Goal: Check status: Check status

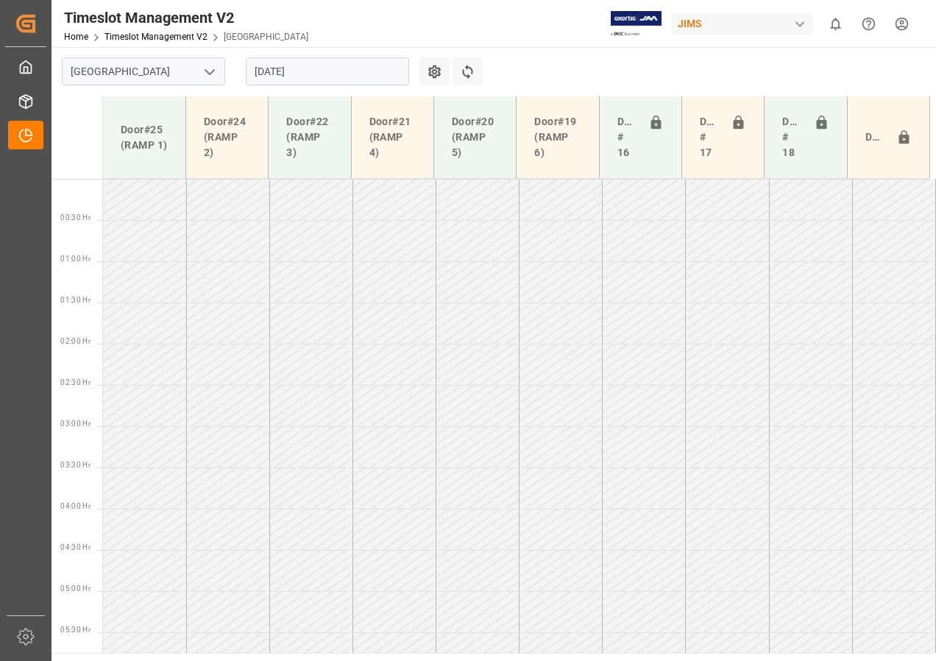
click at [319, 76] on input "[DATE]" at bounding box center [327, 71] width 163 height 28
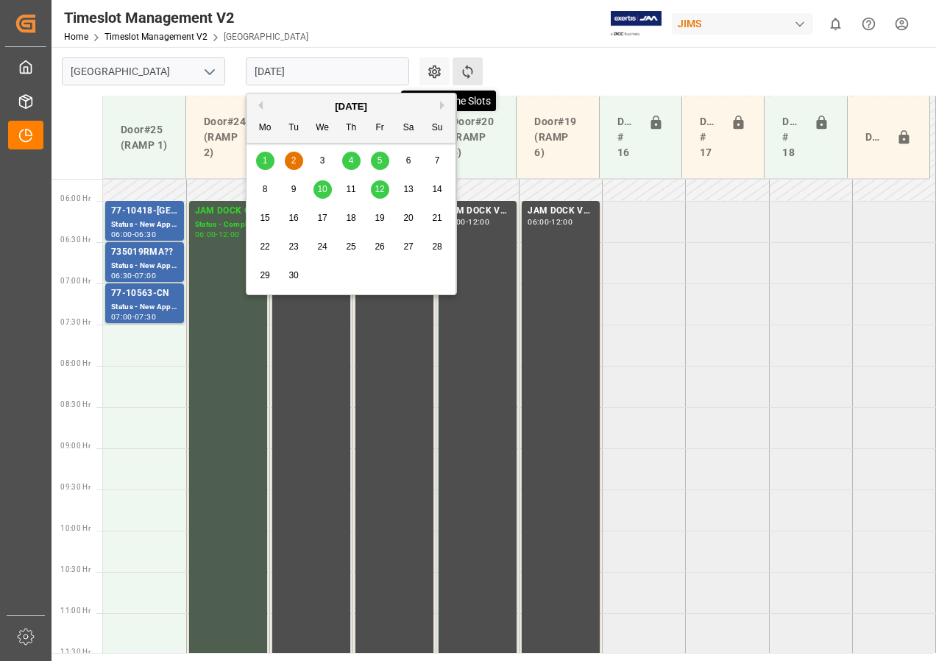
click at [466, 68] on icon at bounding box center [467, 72] width 10 height 14
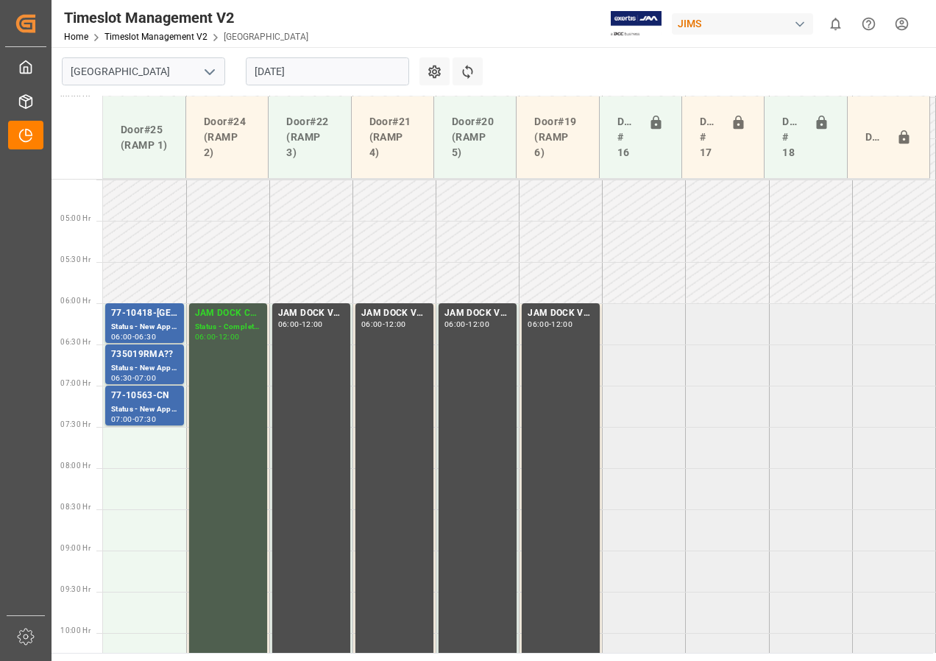
scroll to position [444, 0]
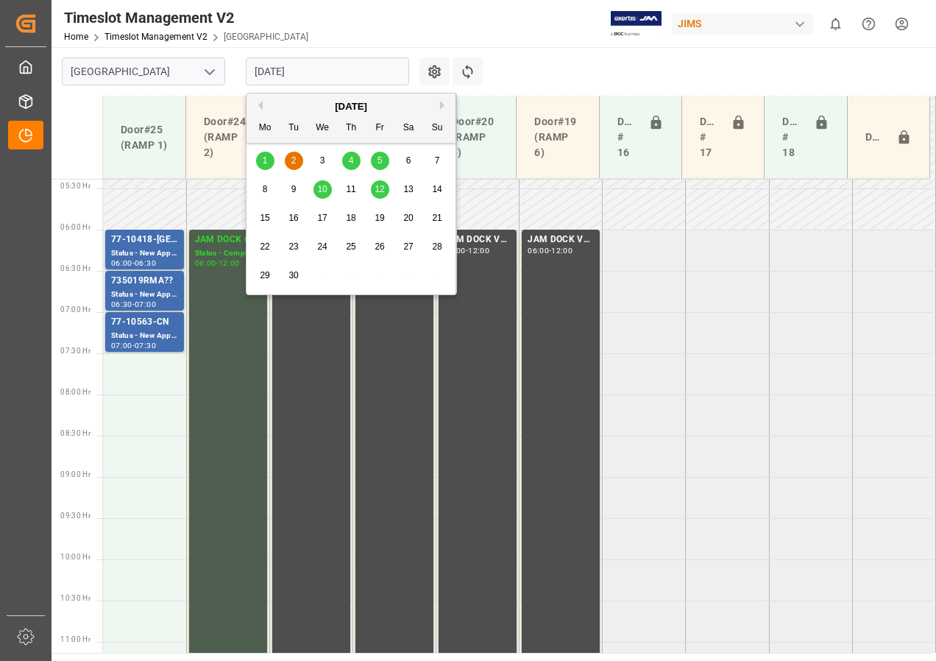
click at [258, 74] on input "[DATE]" at bounding box center [327, 71] width 163 height 28
click at [264, 107] on div "[DATE]" at bounding box center [351, 106] width 209 height 15
click at [259, 104] on button "Previous Month" at bounding box center [258, 105] width 9 height 9
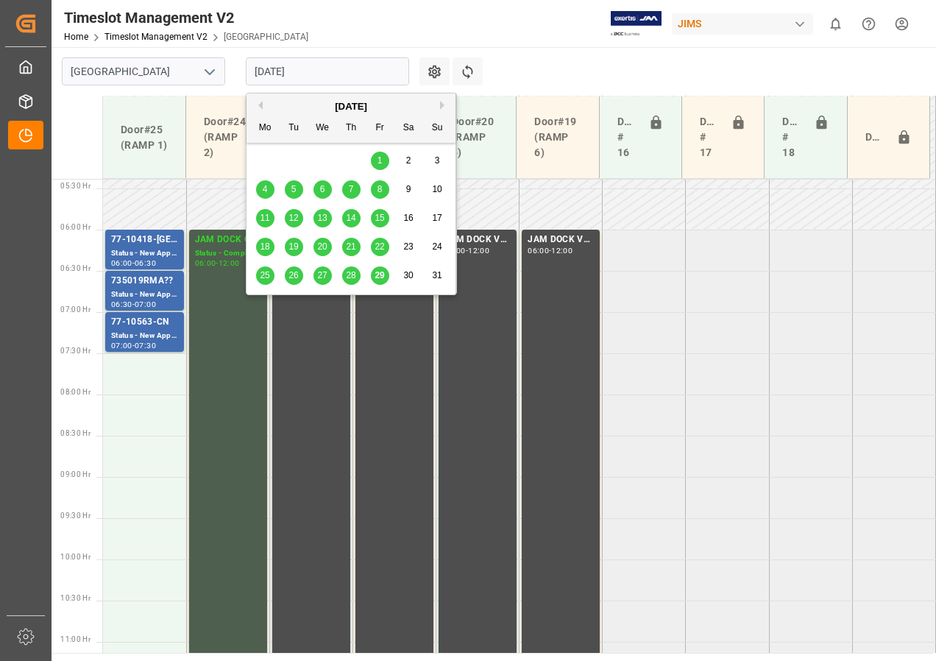
click at [347, 274] on span "28" at bounding box center [351, 275] width 10 height 10
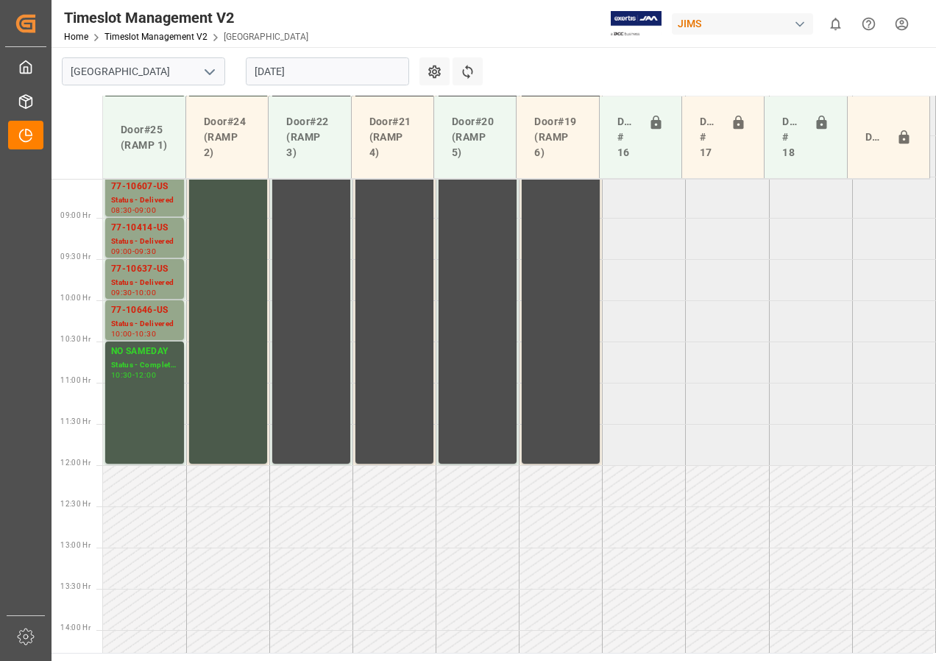
scroll to position [604, 0]
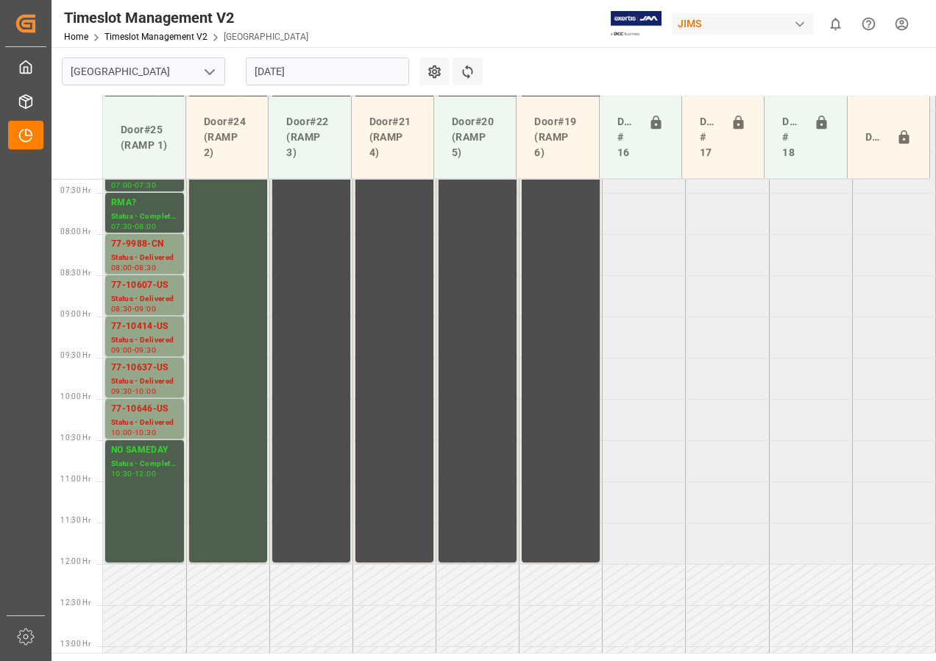
drag, startPoint x: 302, startPoint y: 73, endPoint x: 311, endPoint y: 72, distance: 8.9
click at [302, 73] on input "[DATE]" at bounding box center [327, 71] width 163 height 28
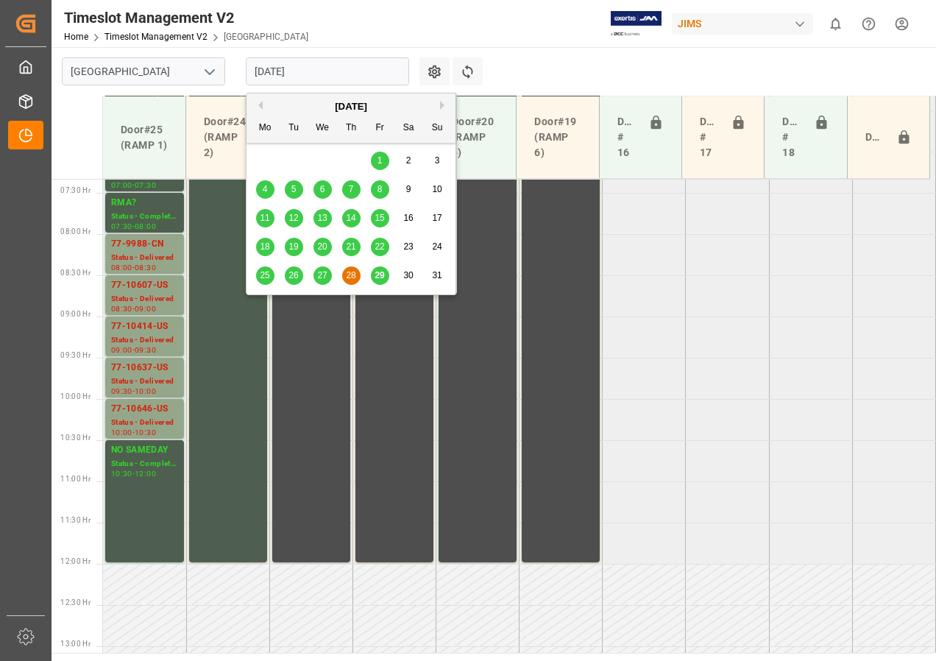
click at [441, 104] on button "Next Month" at bounding box center [444, 105] width 9 height 9
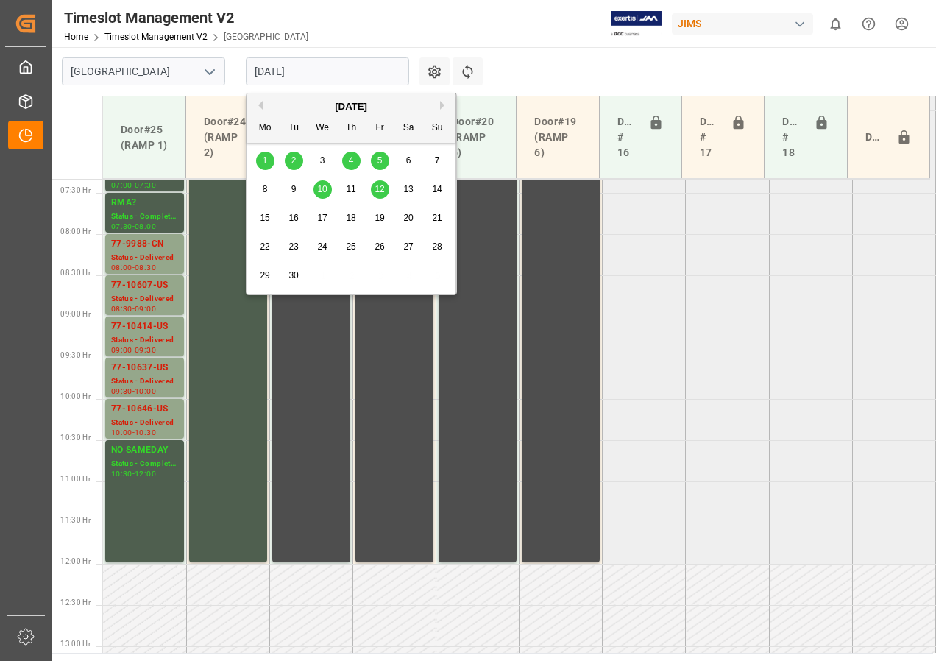
click at [294, 158] on span "2" at bounding box center [293, 160] width 5 height 10
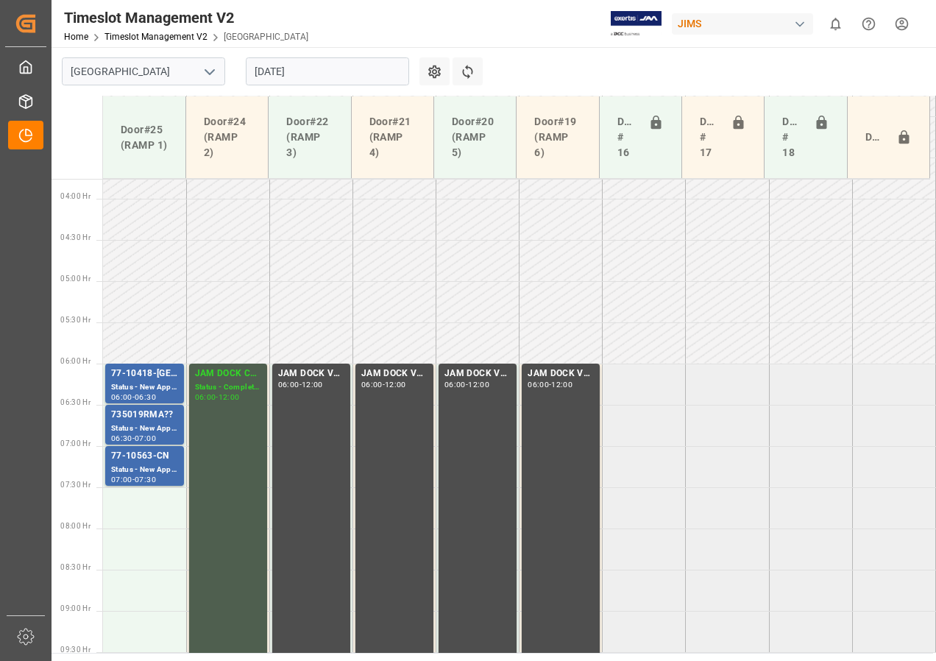
scroll to position [457, 0]
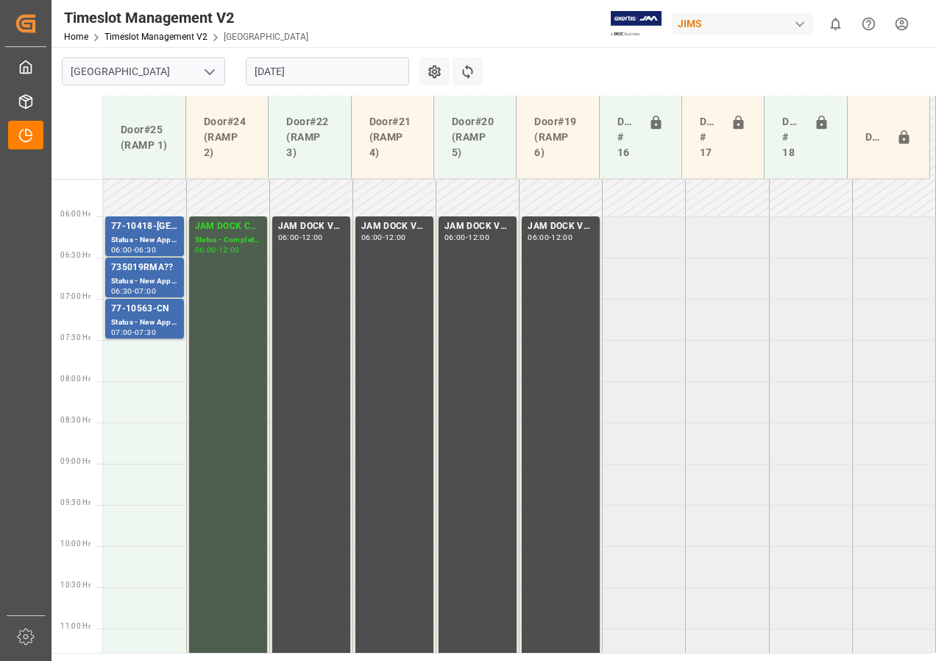
click at [299, 73] on input "[DATE]" at bounding box center [327, 71] width 163 height 28
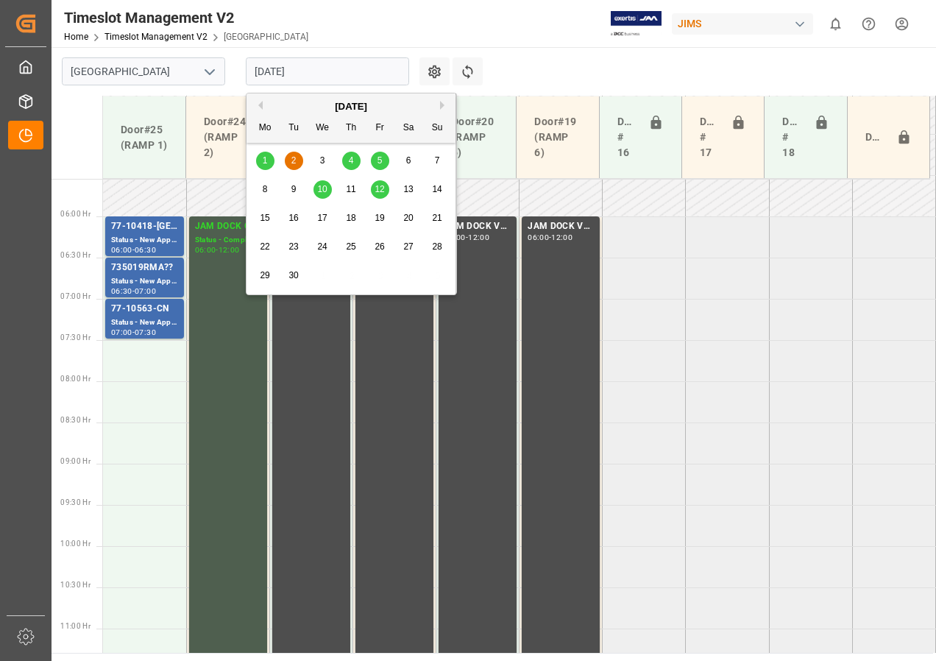
click at [350, 155] on span "4" at bounding box center [351, 160] width 5 height 10
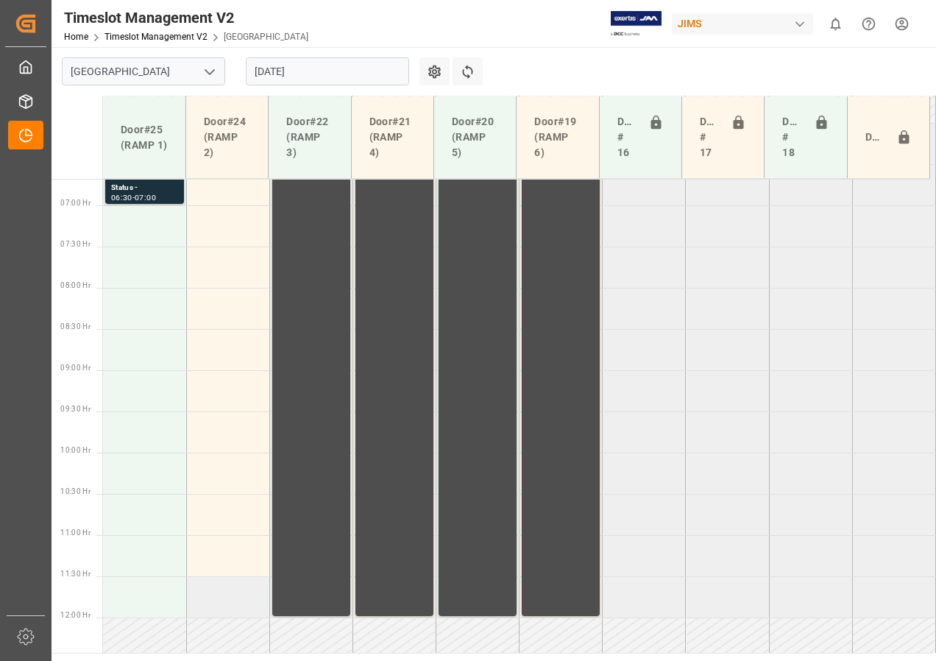
scroll to position [478, 0]
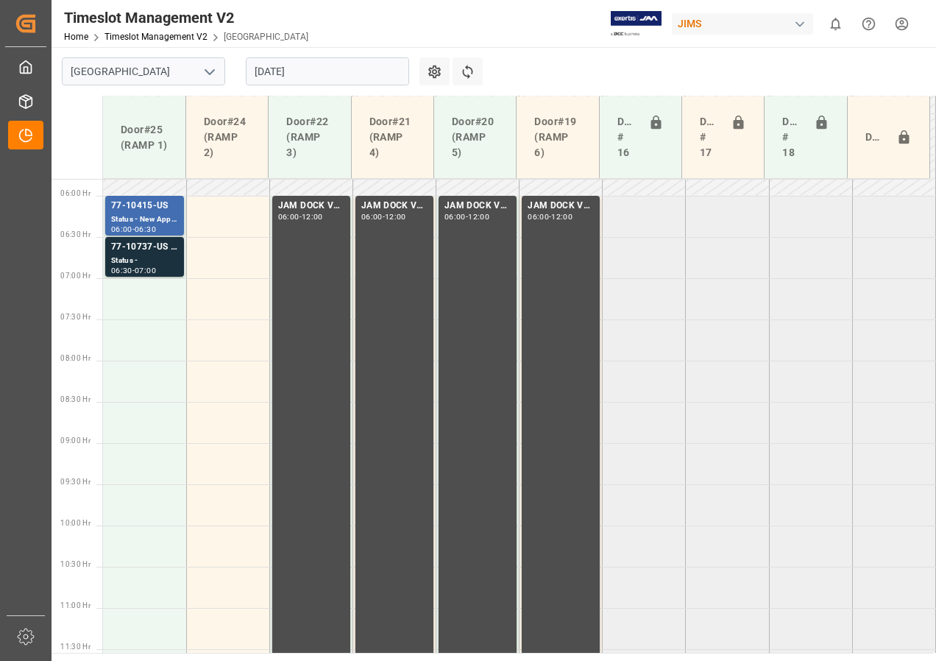
click at [297, 74] on input "[DATE]" at bounding box center [327, 71] width 163 height 28
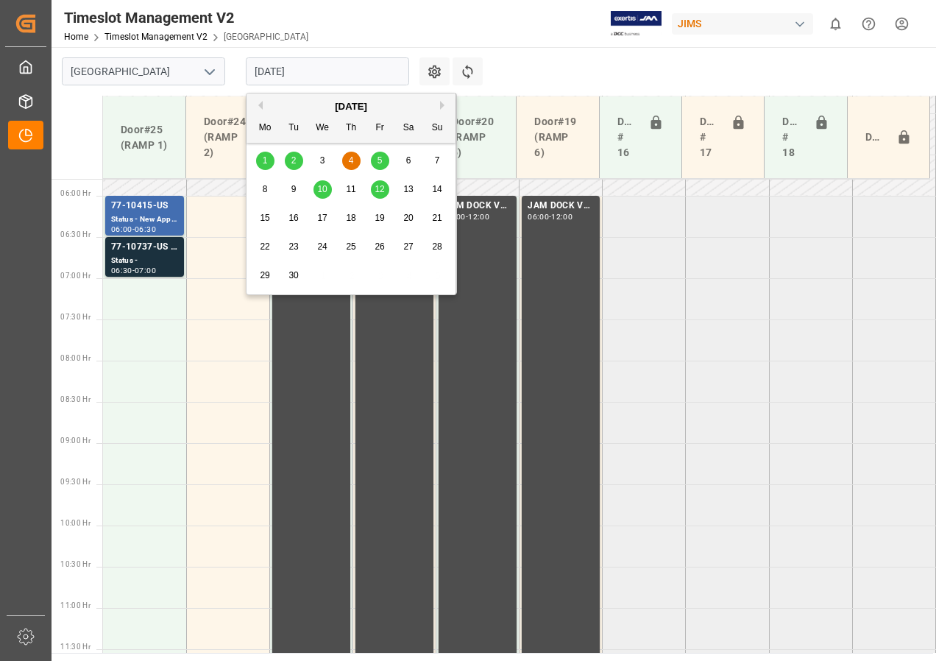
click at [381, 155] on div "5" at bounding box center [380, 161] width 18 height 18
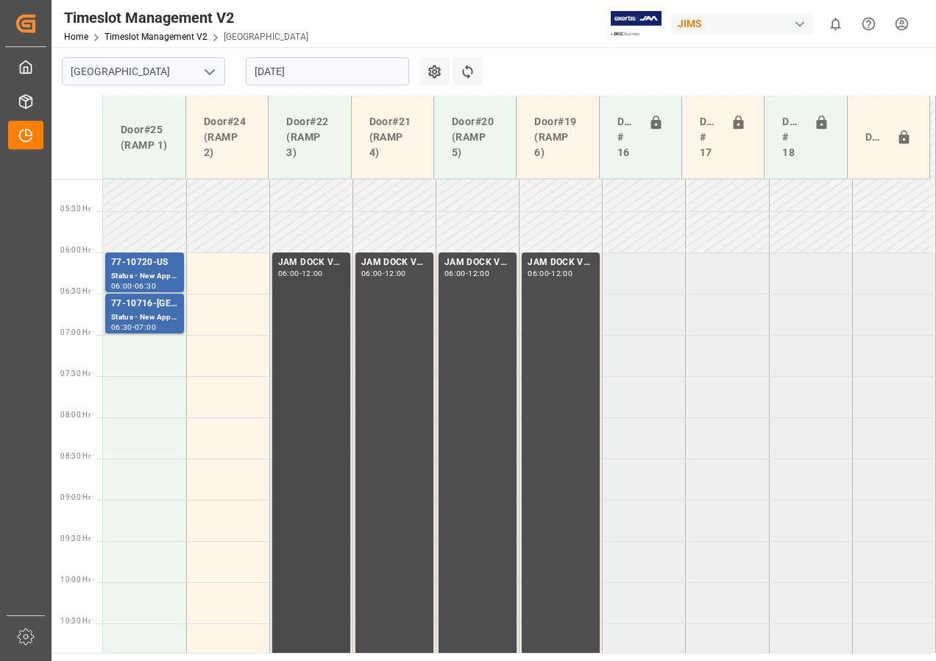
scroll to position [457, 0]
